Goal: Task Accomplishment & Management: Manage account settings

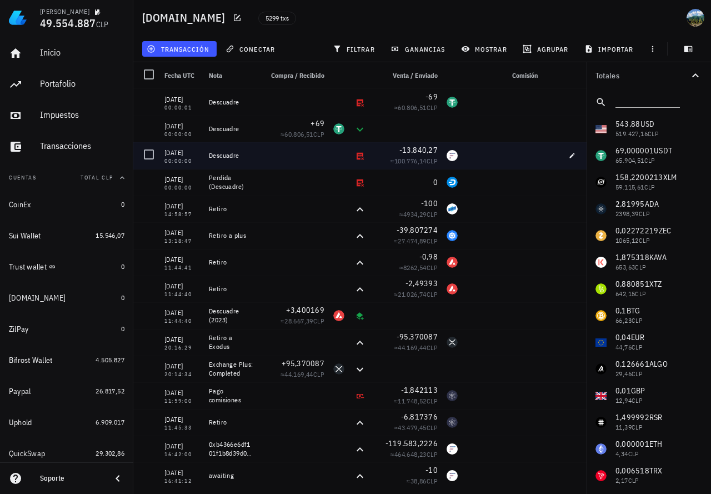
scroll to position [417, 0]
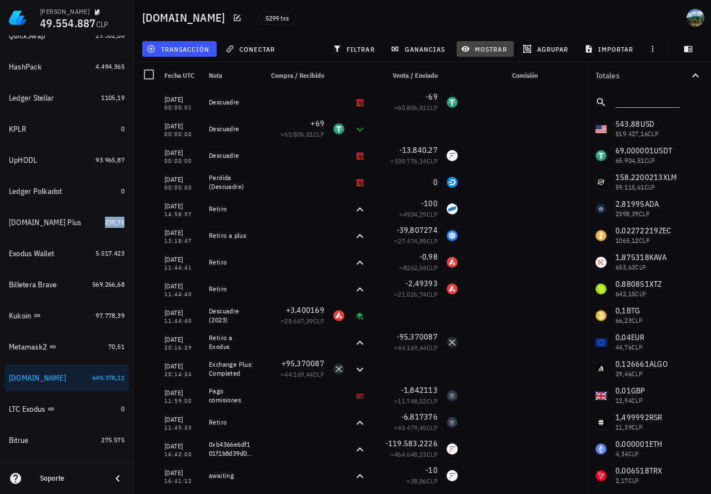
click at [482, 47] on span "mostrar" at bounding box center [485, 48] width 44 height 9
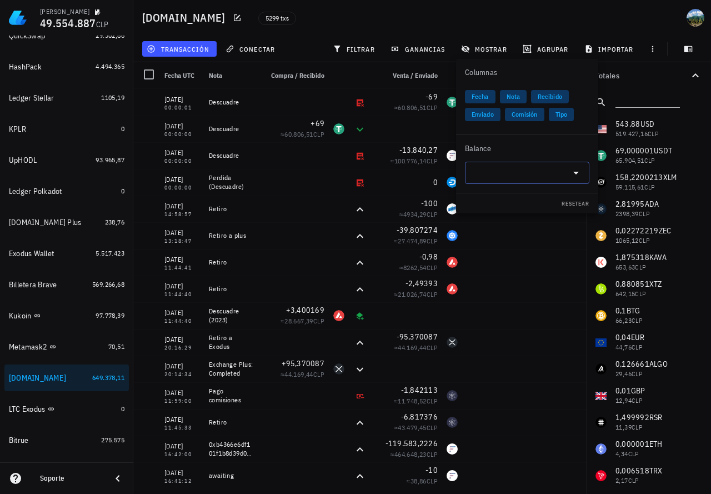
click at [507, 173] on input "text" at bounding box center [517, 173] width 93 height 18
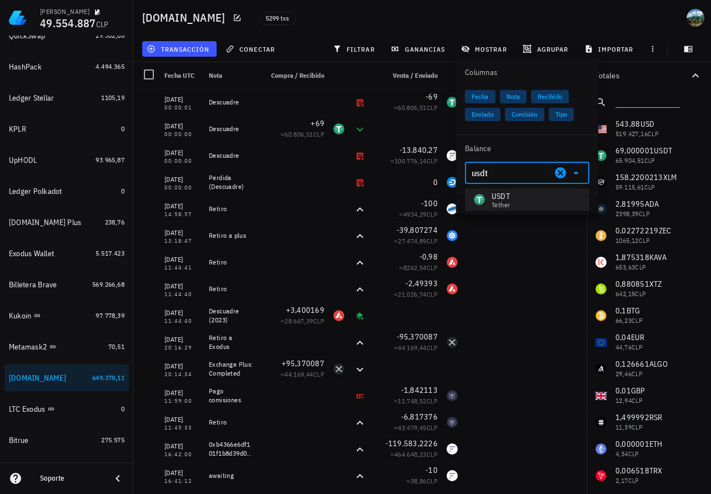
click at [509, 204] on div "Tether" at bounding box center [500, 205] width 18 height 7
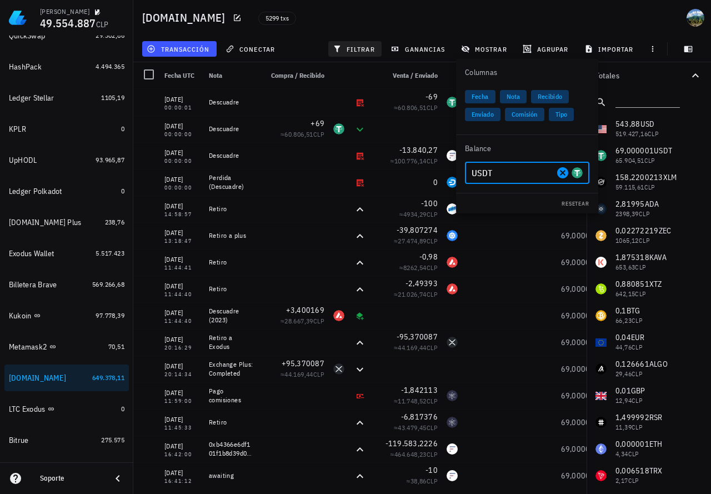
type input "USDT"
click at [347, 52] on span "filtrar" at bounding box center [355, 48] width 40 height 9
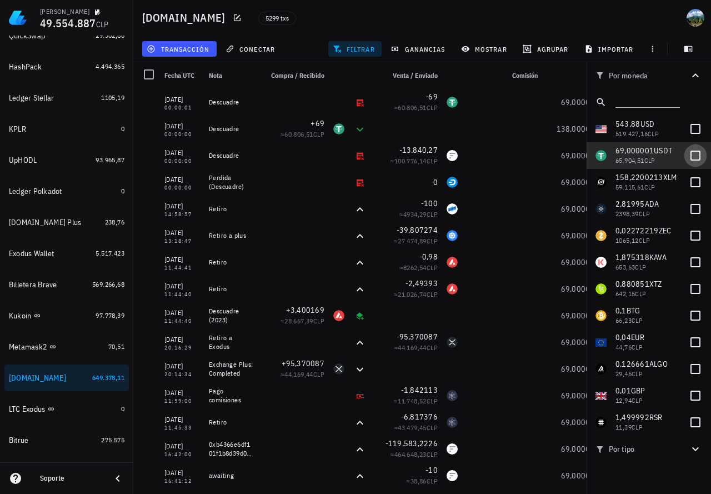
click at [687, 151] on div at bounding box center [695, 155] width 19 height 19
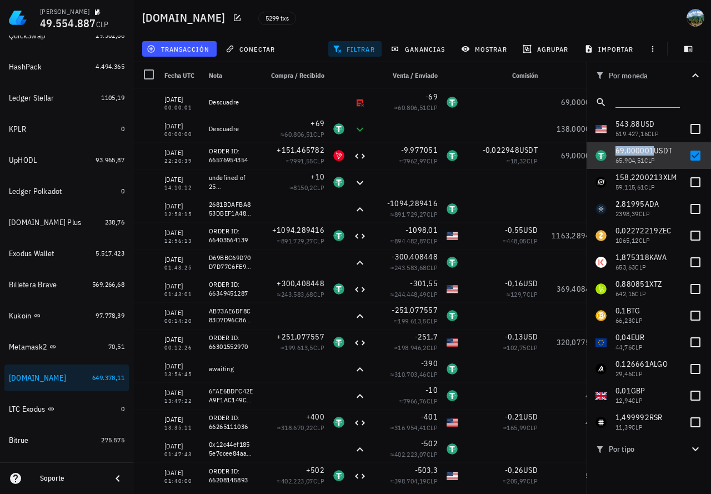
copy span "69,000001"
drag, startPoint x: 686, startPoint y: 153, endPoint x: 689, endPoint y: 142, distance: 11.8
click at [686, 153] on div at bounding box center [695, 155] width 19 height 19
checkbox input "false"
click at [691, 51] on icon "button" at bounding box center [687, 48] width 9 height 9
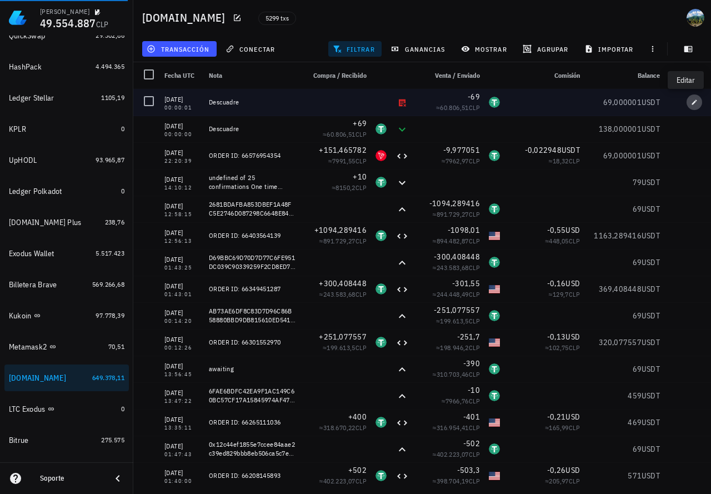
click at [689, 98] on button "button" at bounding box center [694, 102] width 16 height 16
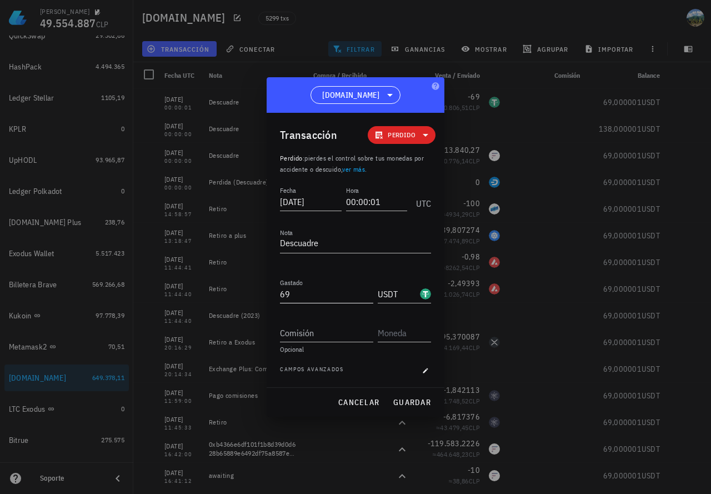
click at [299, 293] on input "69" at bounding box center [326, 294] width 93 height 18
drag, startPoint x: 289, startPoint y: 293, endPoint x: 276, endPoint y: 291, distance: 12.9
click at [276, 291] on div "Transacción Perdido Perdido : pierdes el control sobre tus monedas por accident…" at bounding box center [355, 250] width 178 height 274
paste input ",000001"
drag, startPoint x: 288, startPoint y: 293, endPoint x: 280, endPoint y: 293, distance: 7.8
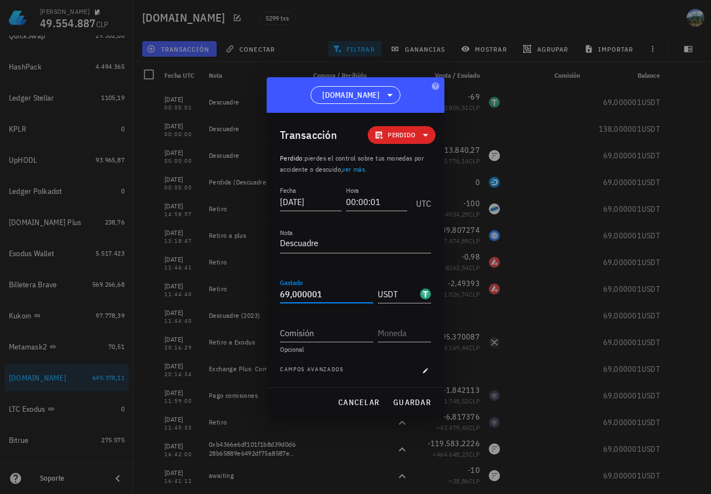
click at [280, 293] on input "69,000001" at bounding box center [326, 294] width 93 height 18
click at [404, 397] on span "guardar" at bounding box center [411, 402] width 38 height 10
type input "69"
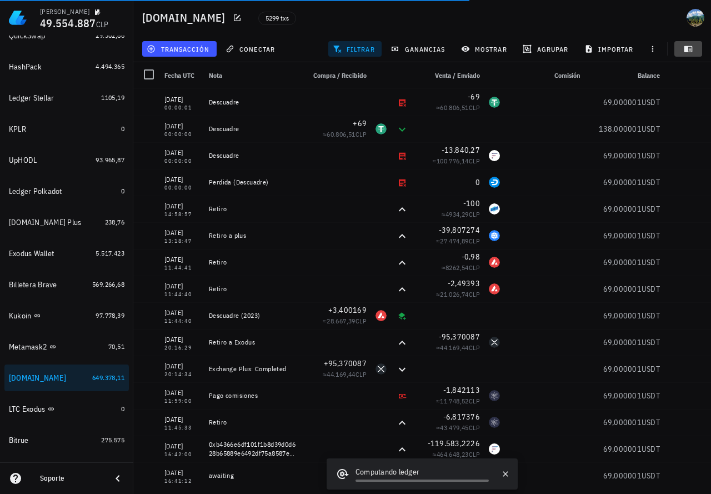
click at [691, 47] on icon "button" at bounding box center [687, 48] width 9 height 9
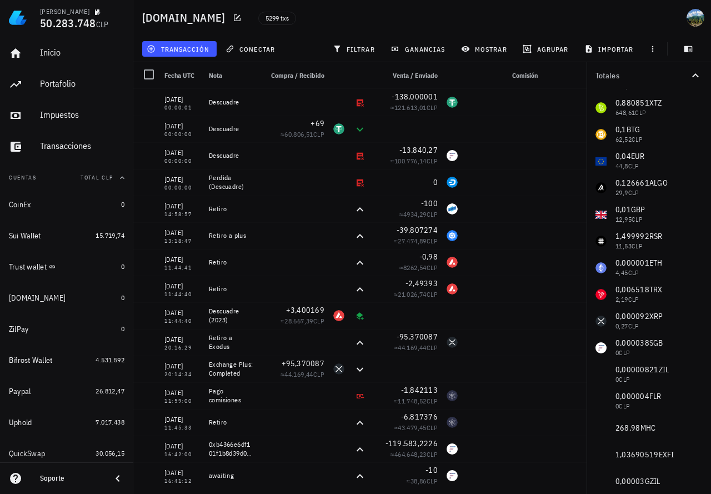
scroll to position [162, 0]
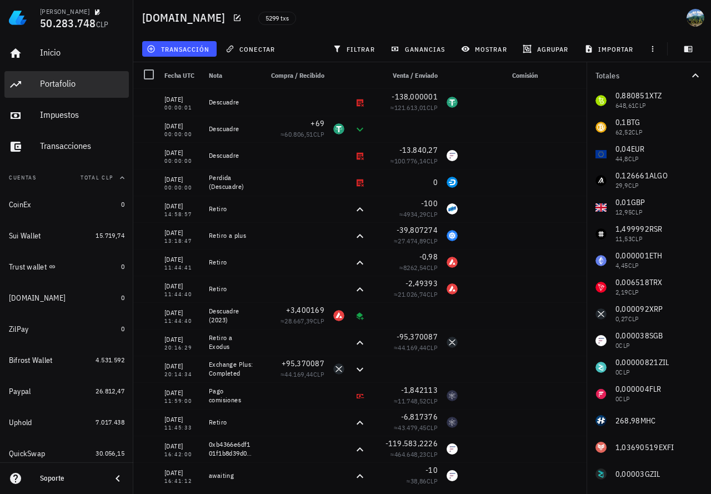
click at [61, 95] on div "Portafolio" at bounding box center [82, 84] width 84 height 25
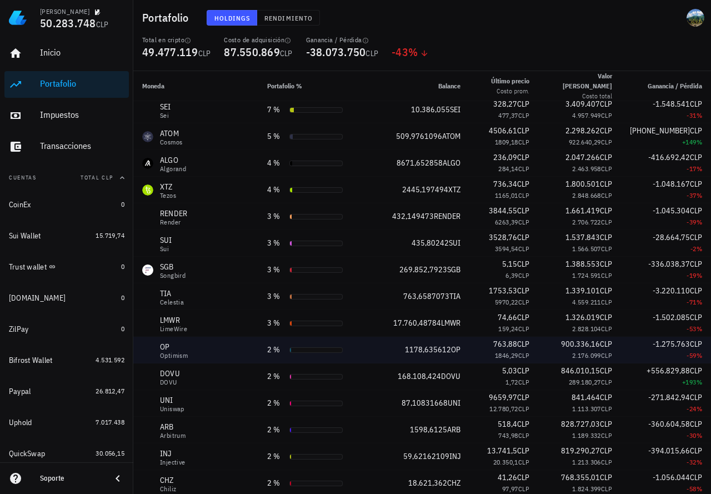
scroll to position [167, 0]
